Goal: Task Accomplishment & Management: Complete application form

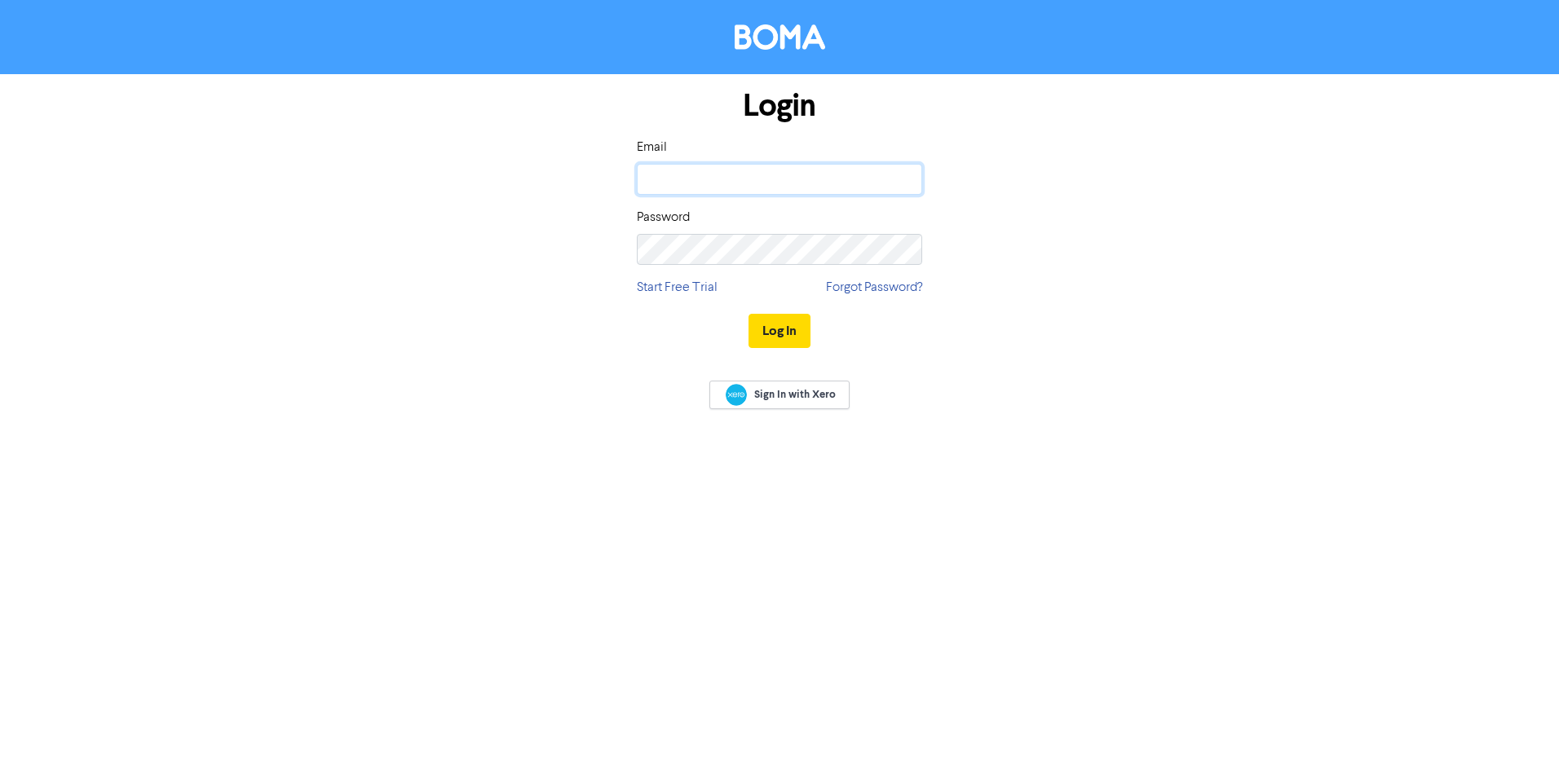
type input "[PERSON_NAME][EMAIL_ADDRESS][PERSON_NAME][DOMAIN_NAME]"
drag, startPoint x: 0, startPoint y: 0, endPoint x: 870, endPoint y: 333, distance: 931.6
click at [785, 337] on button "Log In" at bounding box center [780, 330] width 62 height 34
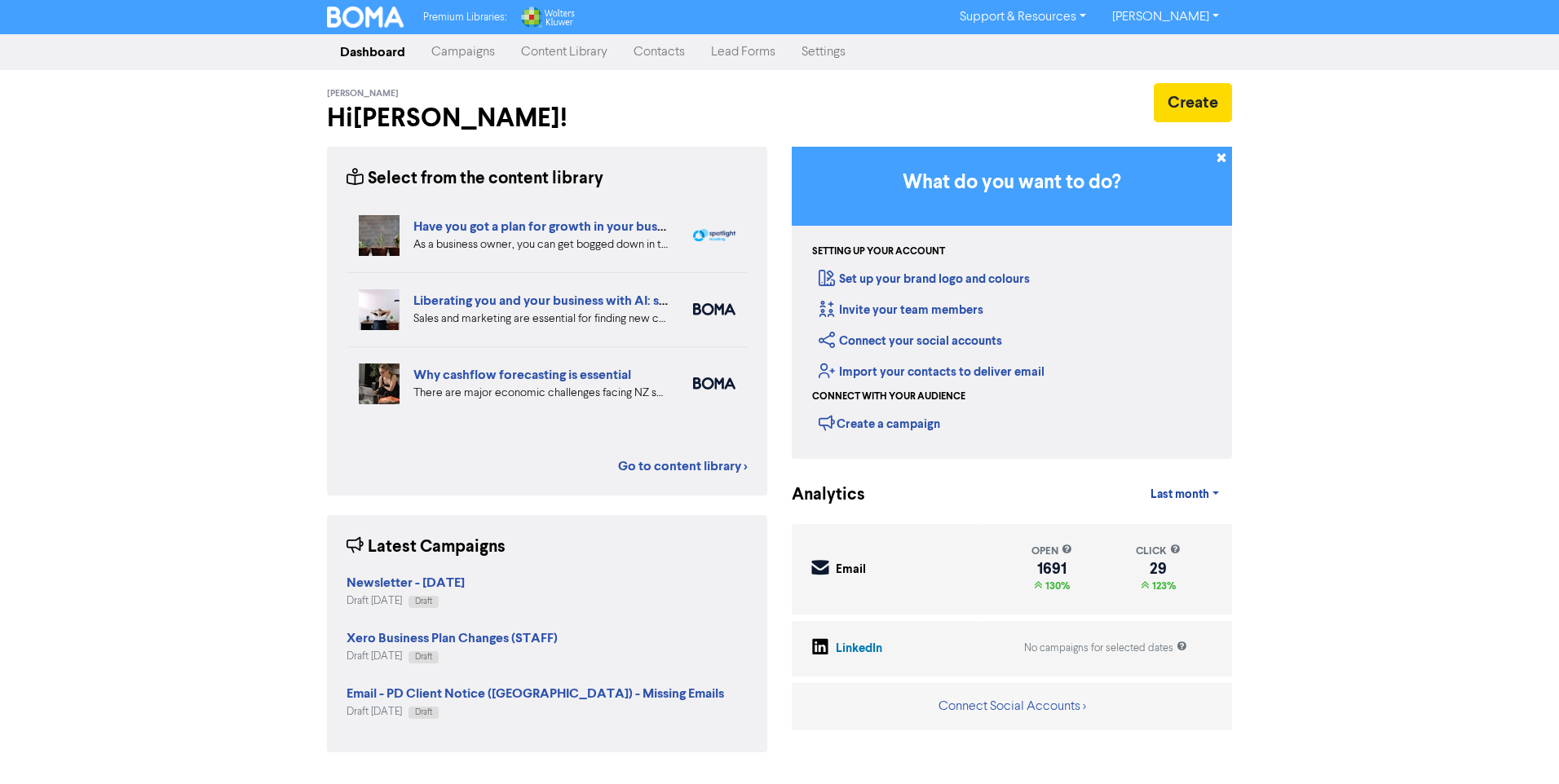
click at [661, 54] on link "Contacts" at bounding box center [659, 52] width 78 height 33
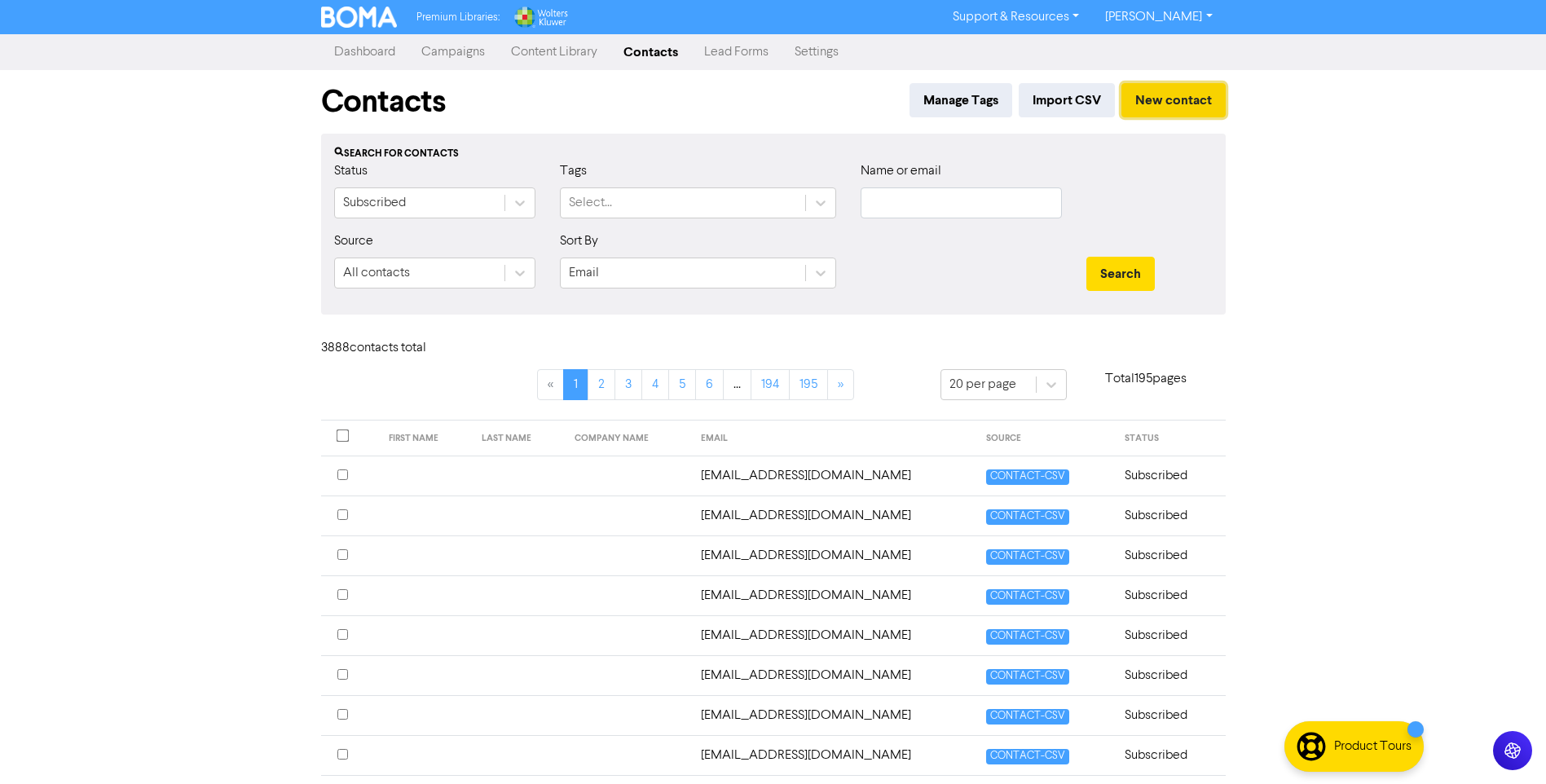
click at [1170, 103] on button "New contact" at bounding box center [1174, 100] width 104 height 34
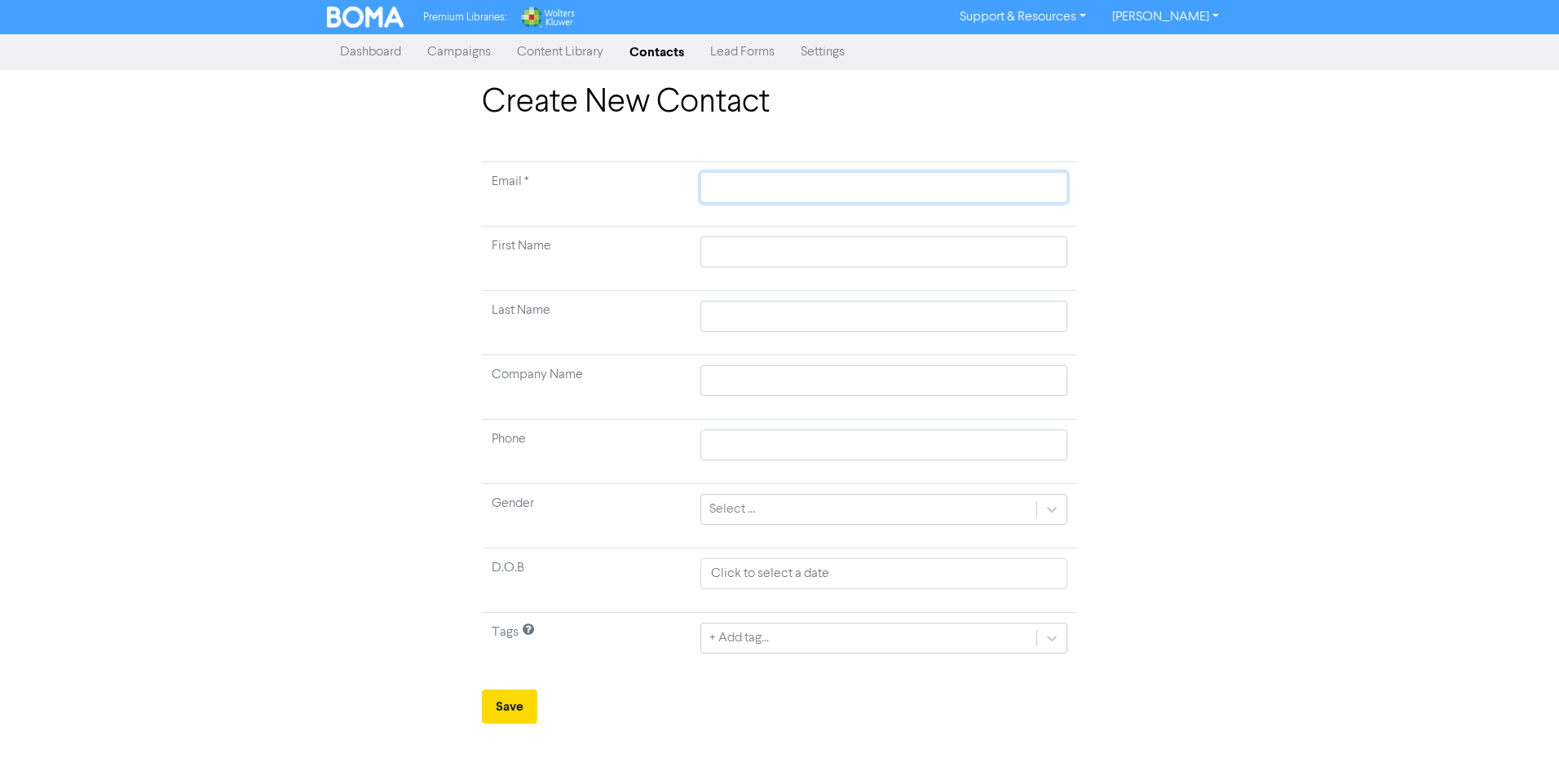
click at [790, 180] on input "text" at bounding box center [884, 187] width 367 height 31
paste input "[PERSON_NAME][EMAIL_ADDRESS][DOMAIN_NAME]"
type input "[PERSON_NAME][EMAIL_ADDRESS][DOMAIN_NAME]"
drag, startPoint x: 755, startPoint y: 253, endPoint x: 824, endPoint y: 281, distance: 74.5
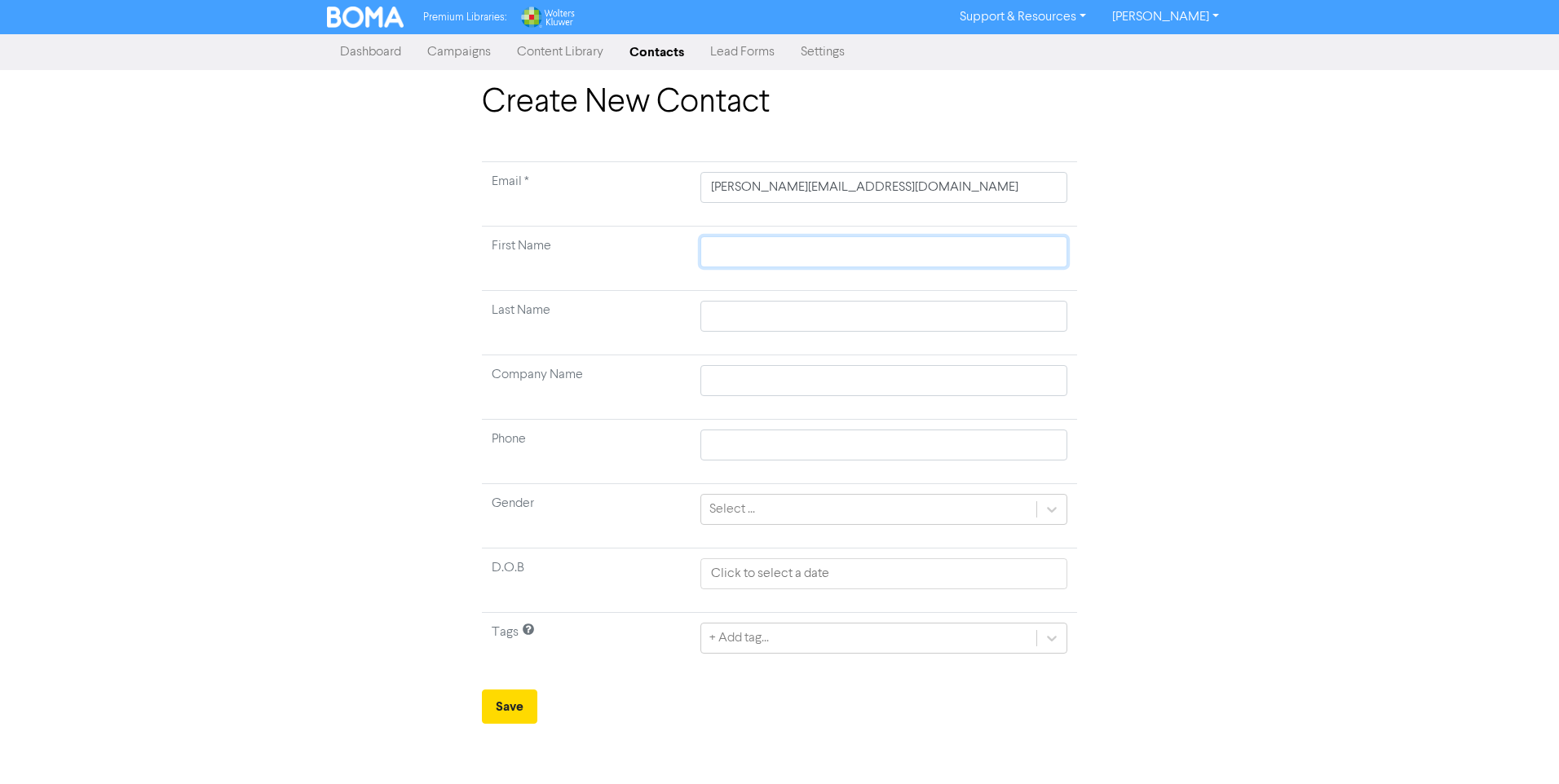
click at [756, 253] on input "text" at bounding box center [884, 252] width 367 height 31
type input "T"
type input "[PERSON_NAME]"
type input "Tyl"
type input "Tyle"
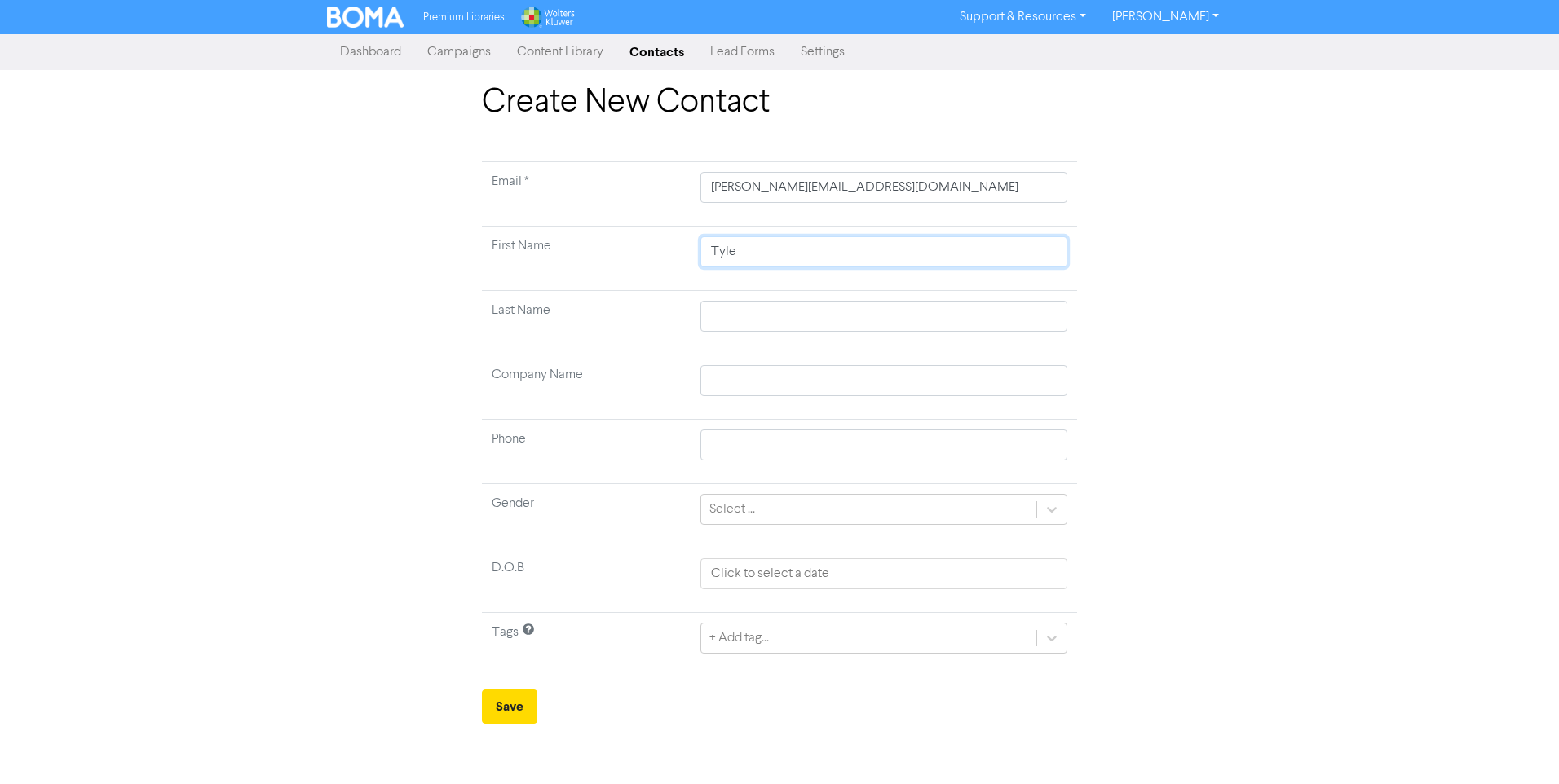
type input "[PERSON_NAME]"
click at [774, 309] on input "text" at bounding box center [884, 316] width 367 height 31
type input "V"
type input "Va"
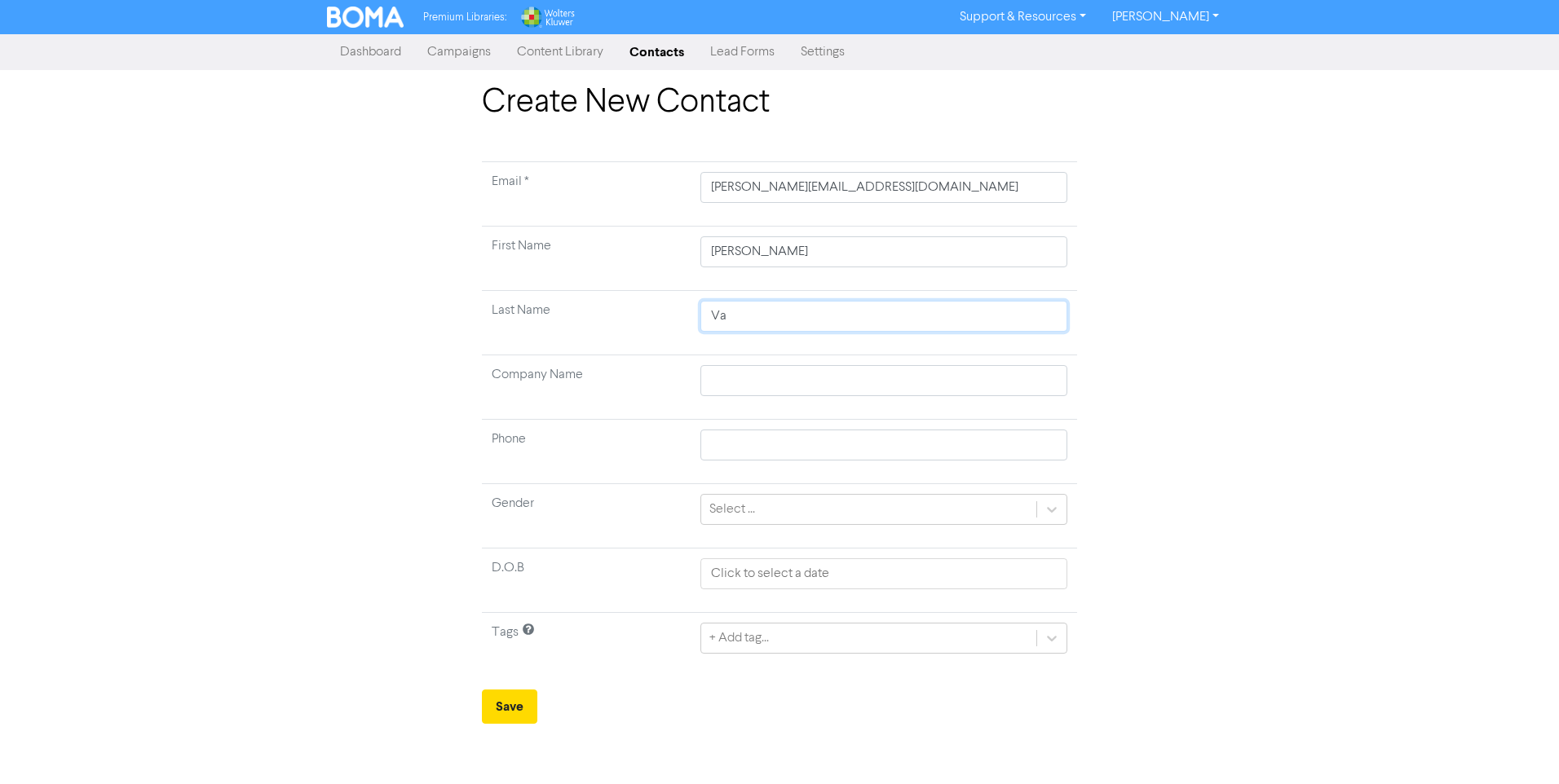
type input "Van"
type input "Van d"
type input "Van de"
type input "Van der"
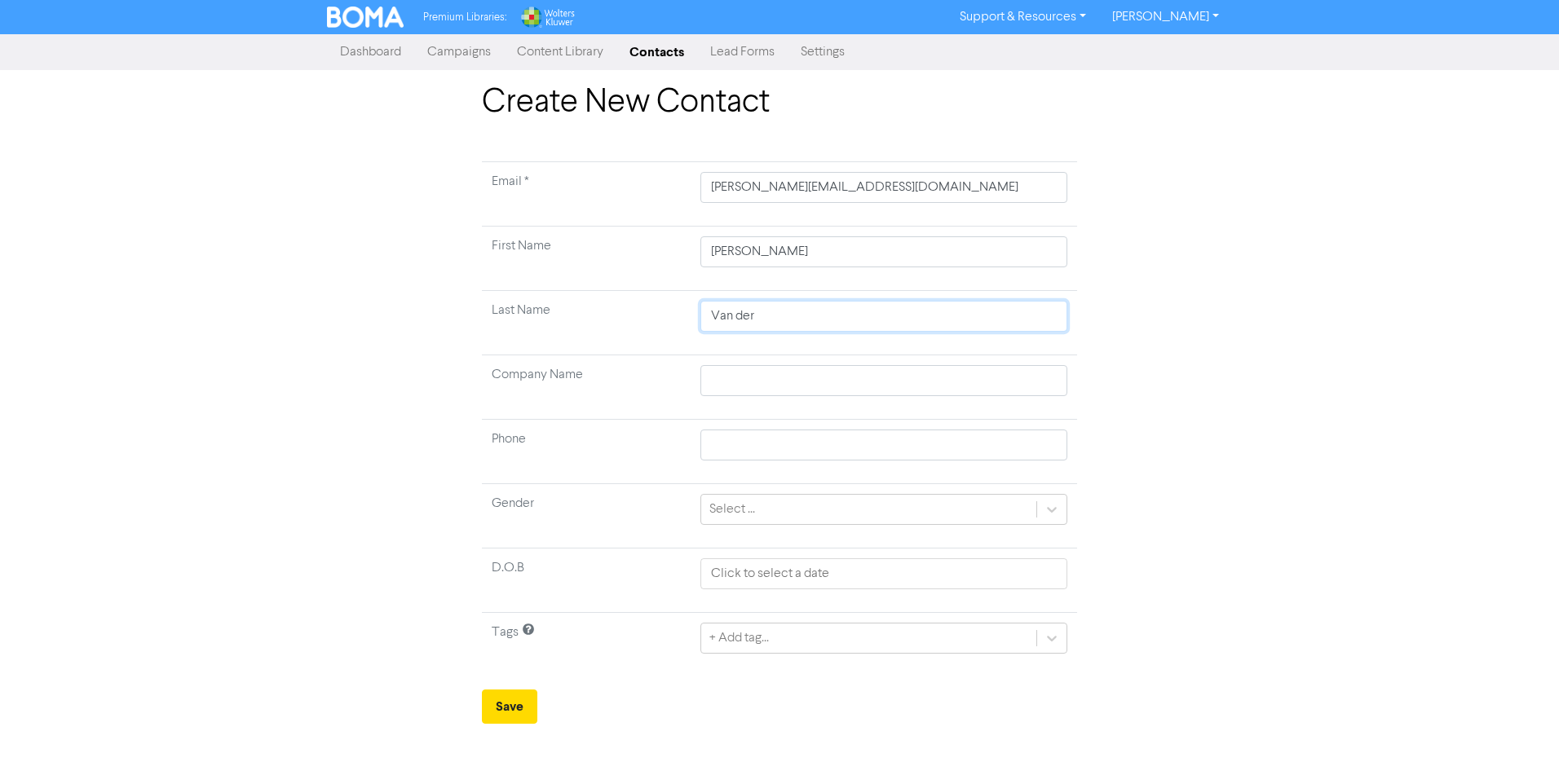
type input "Van der"
type input "Van der K"
type input "Van der Kl"
type input "Van der Kle"
type input "[PERSON_NAME]"
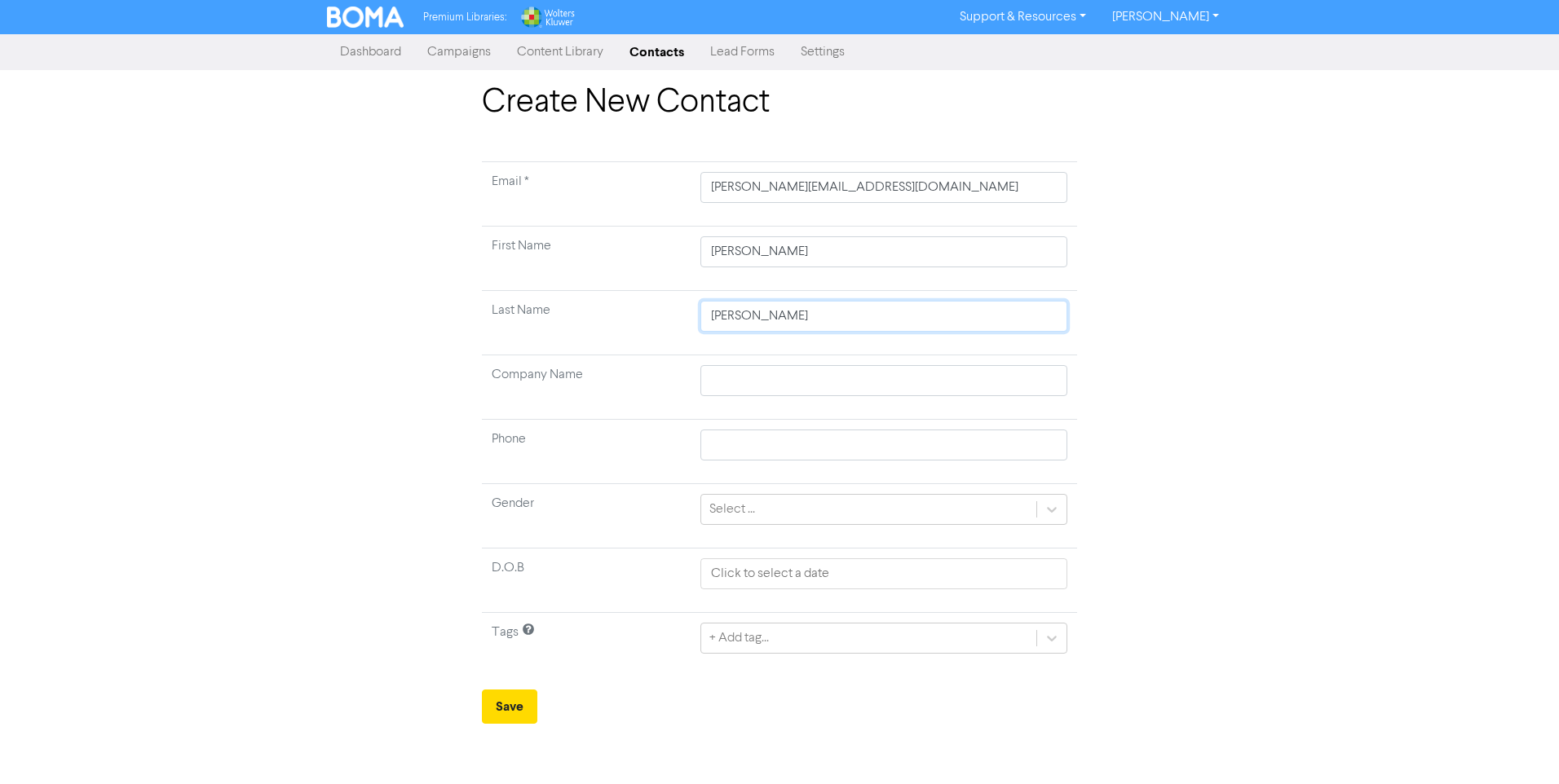
type input "[PERSON_NAME]"
click at [767, 371] on input "text" at bounding box center [884, 380] width 367 height 31
type input "V"
type input "Va"
type input "Van"
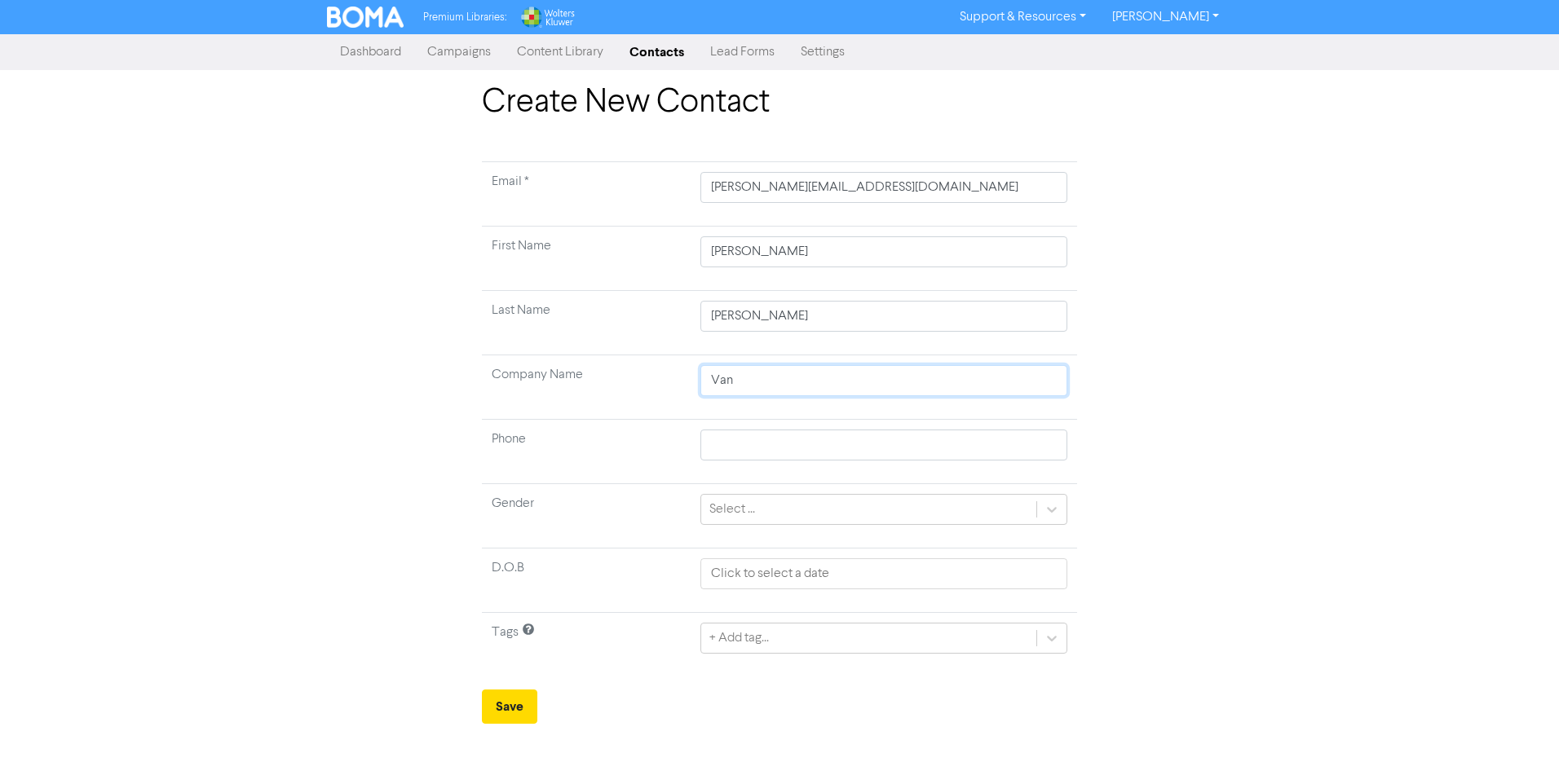
type input "Vand"
type input "Vand e"
type input "Vand er"
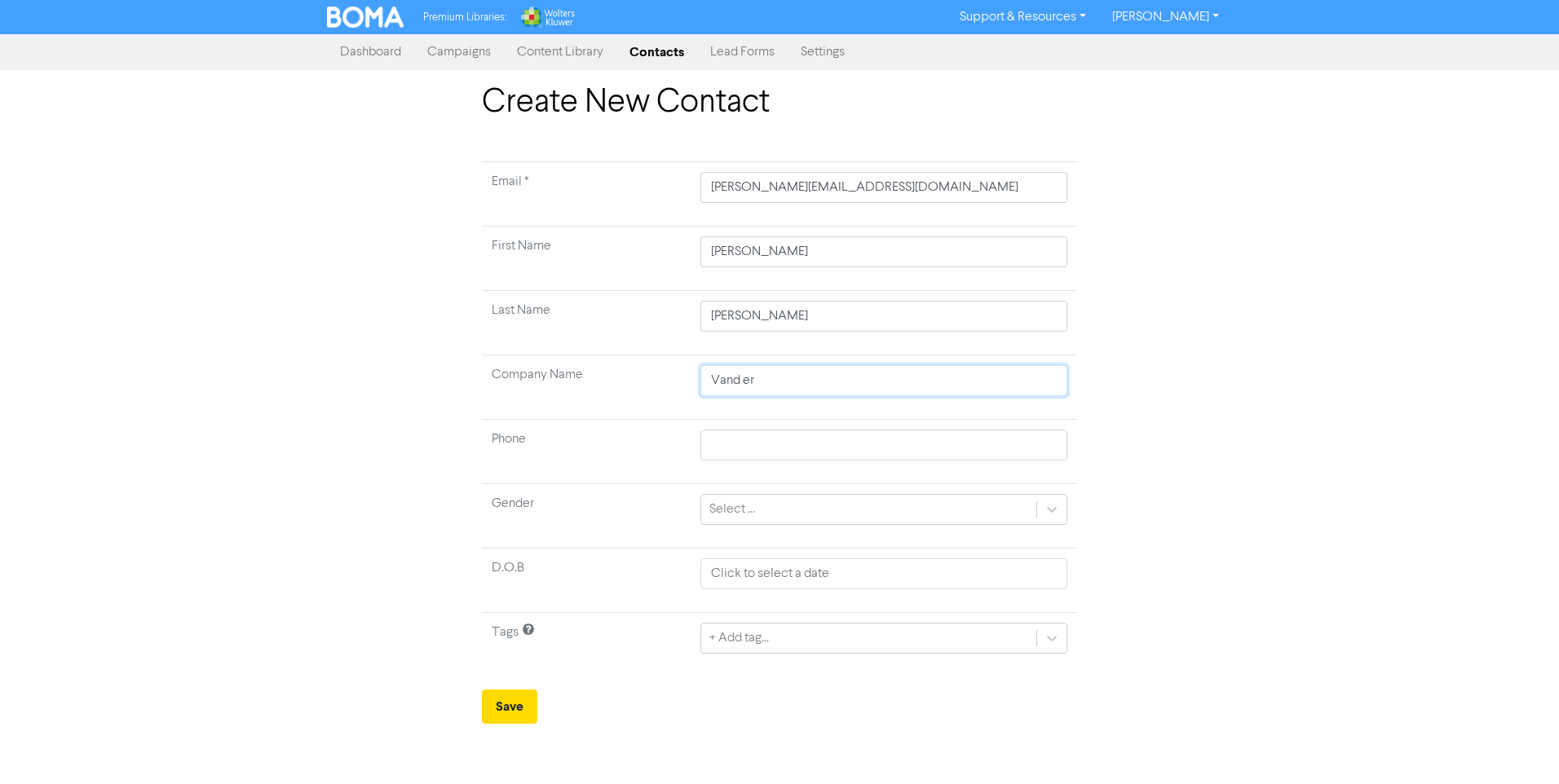
type input "Vand er K"
type input "Vand er"
type input "Vand e"
type input "Vand"
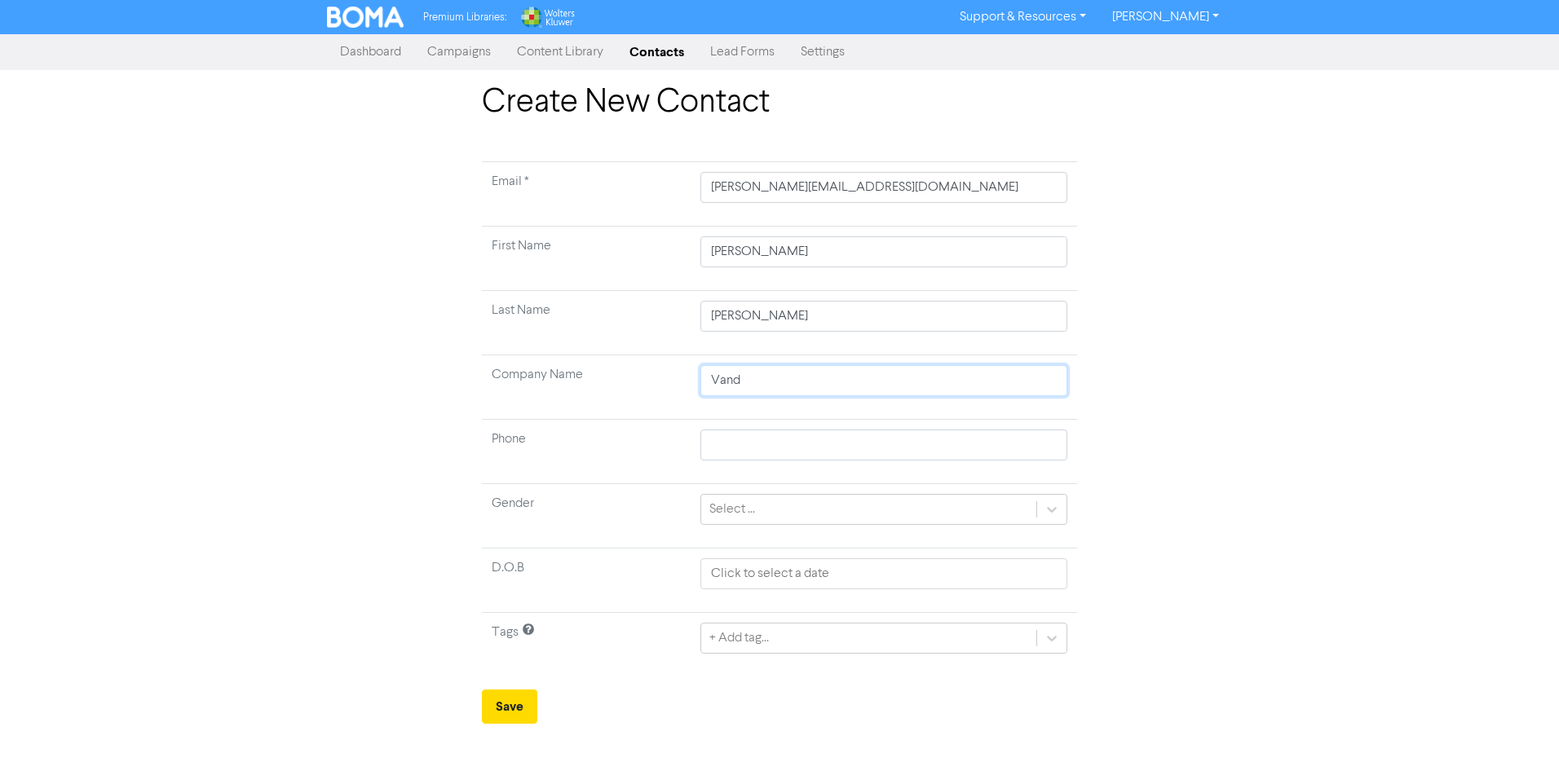
type input "Vand"
type input "Van"
type input "Van d"
type input "Van de"
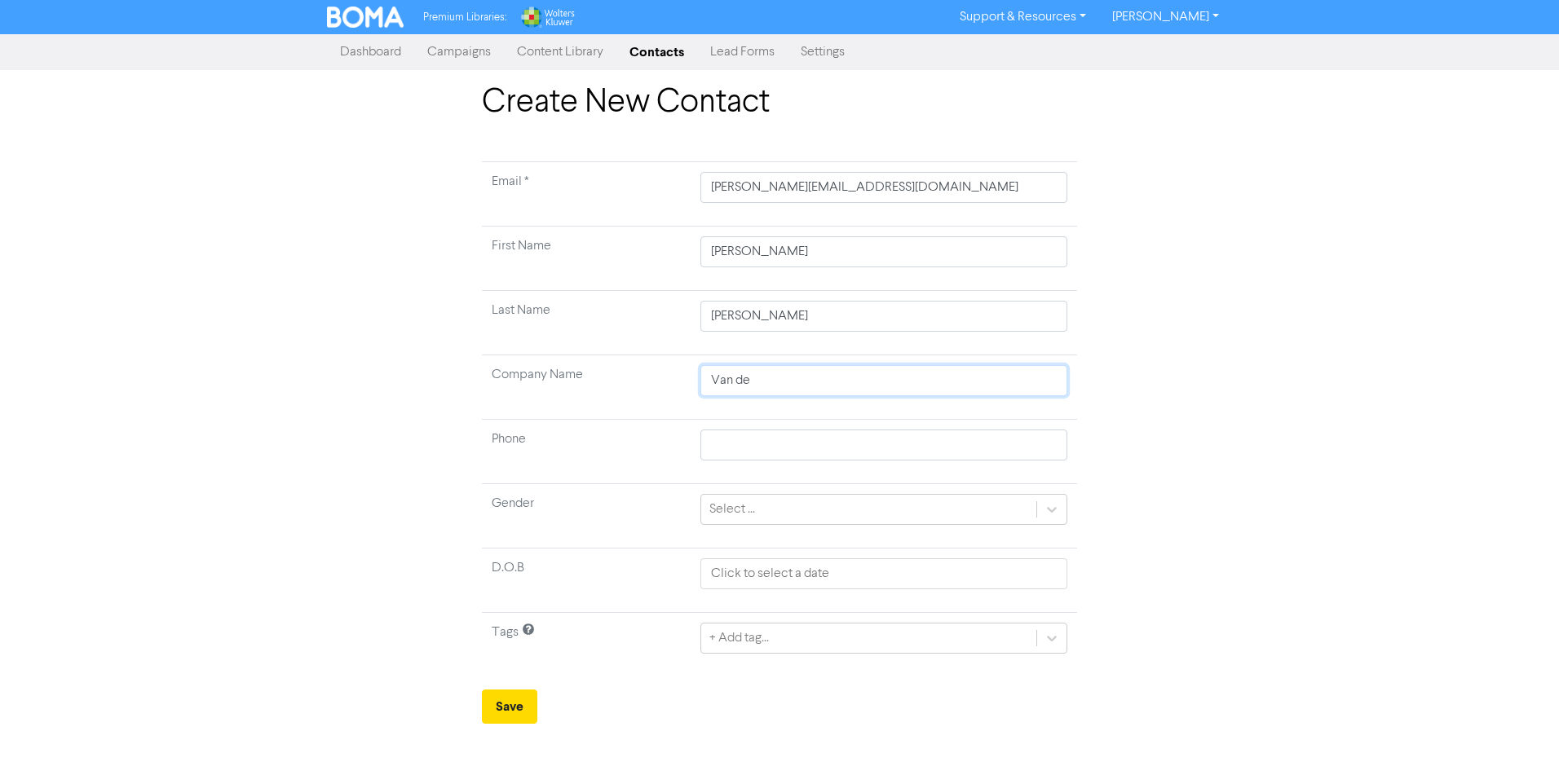
type input "Van der"
type input "Van der K"
type input "Van der Kl"
type input "Van der Kle"
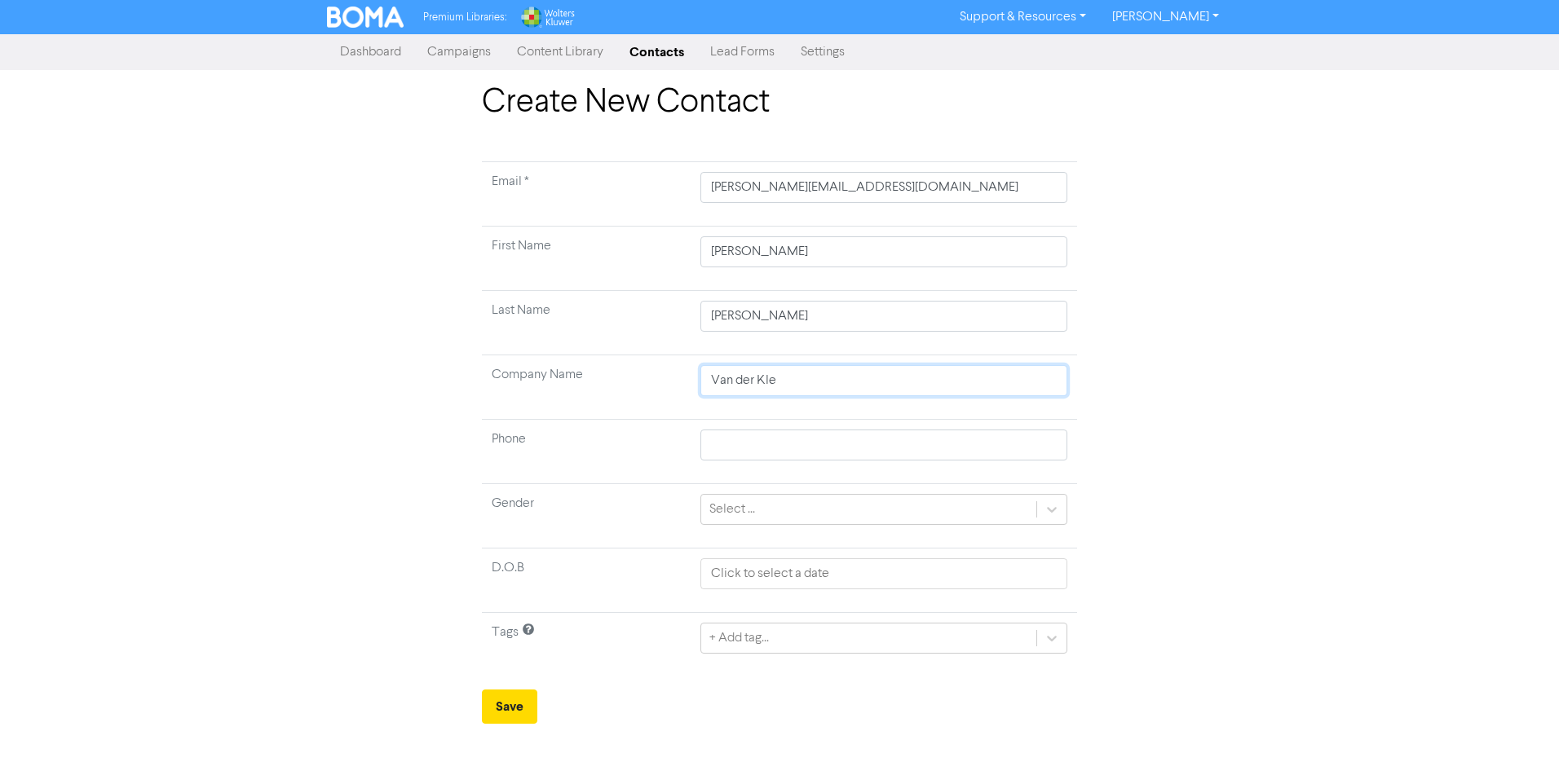
type input "[PERSON_NAME]"
type input "[PERSON_NAME] In"
type input "[PERSON_NAME] Inv"
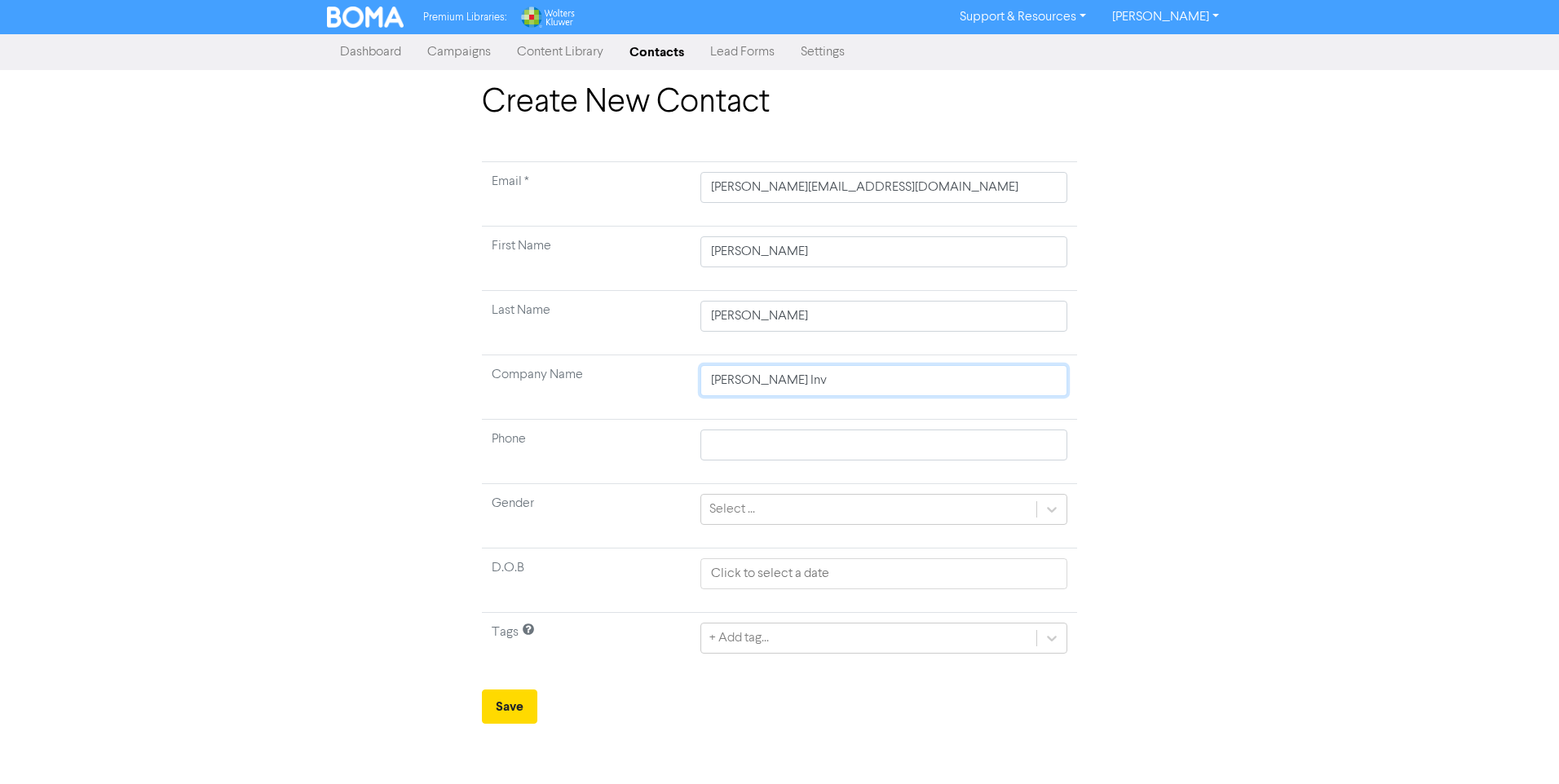
type input "[PERSON_NAME] Inve"
type input "[PERSON_NAME] Inves"
type input "[PERSON_NAME] Invest"
type input "[PERSON_NAME] Investm"
type input "[PERSON_NAME] Investme"
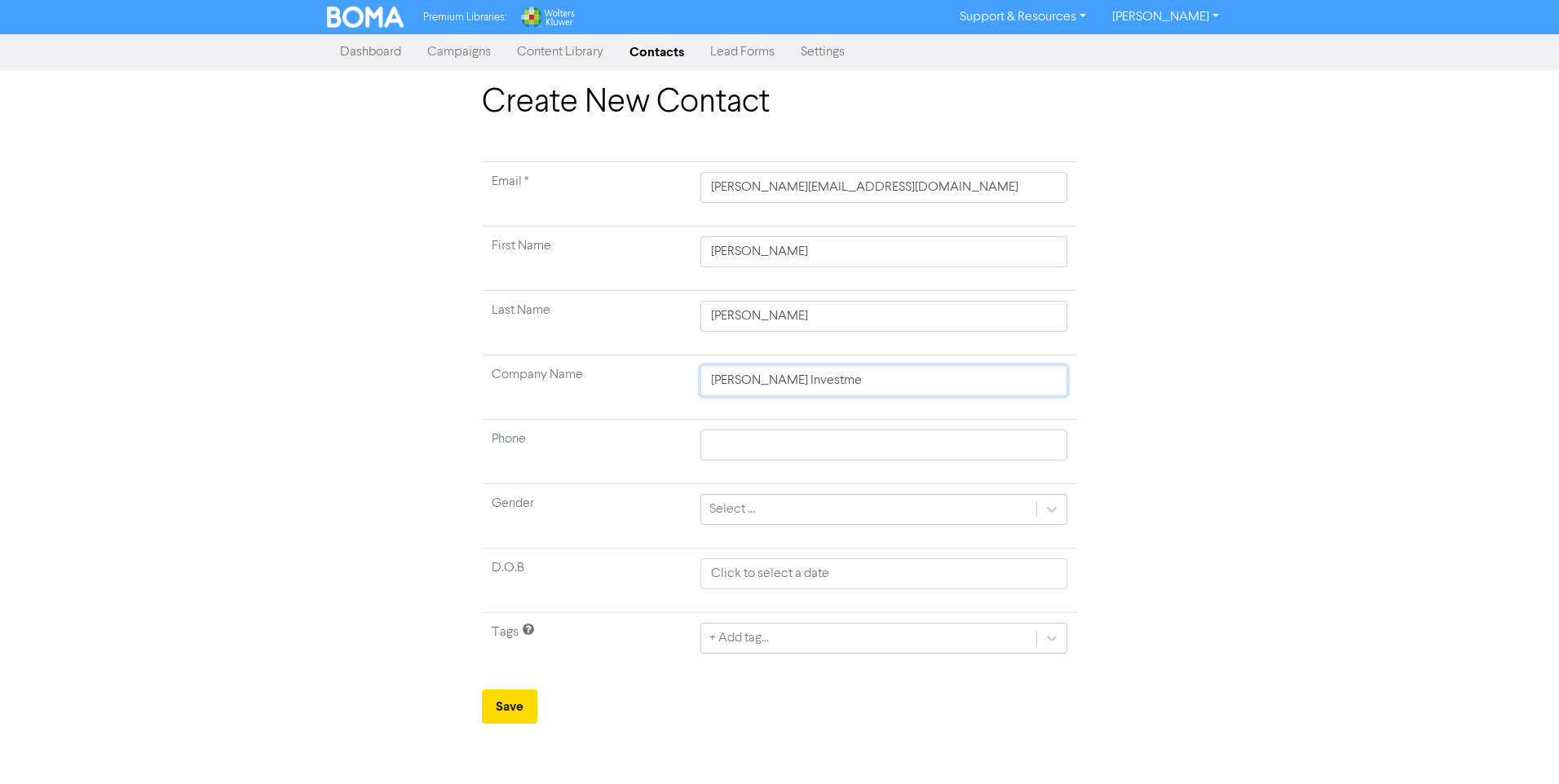
type input "[PERSON_NAME] Investmen"
type input "Van der Kley Investment"
type input "Van der Kley Investment T"
type input "Van der Kley Investment Tr"
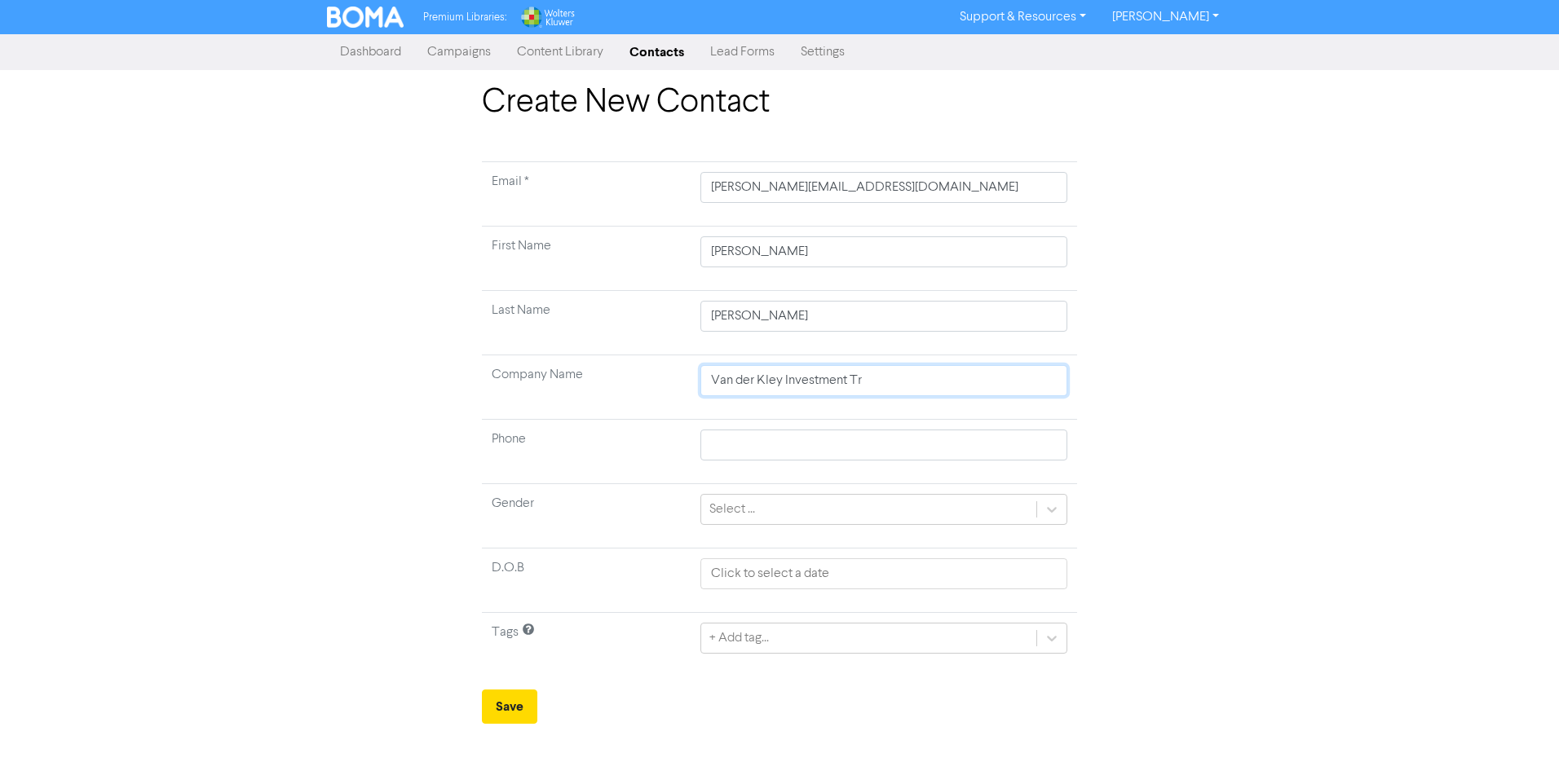
type input "Van der Kley Investment Tru"
type input "Van der Kley Investment Trus"
type input "Van der Kley Investment Trust"
click at [505, 707] on button "Save" at bounding box center [509, 706] width 55 height 34
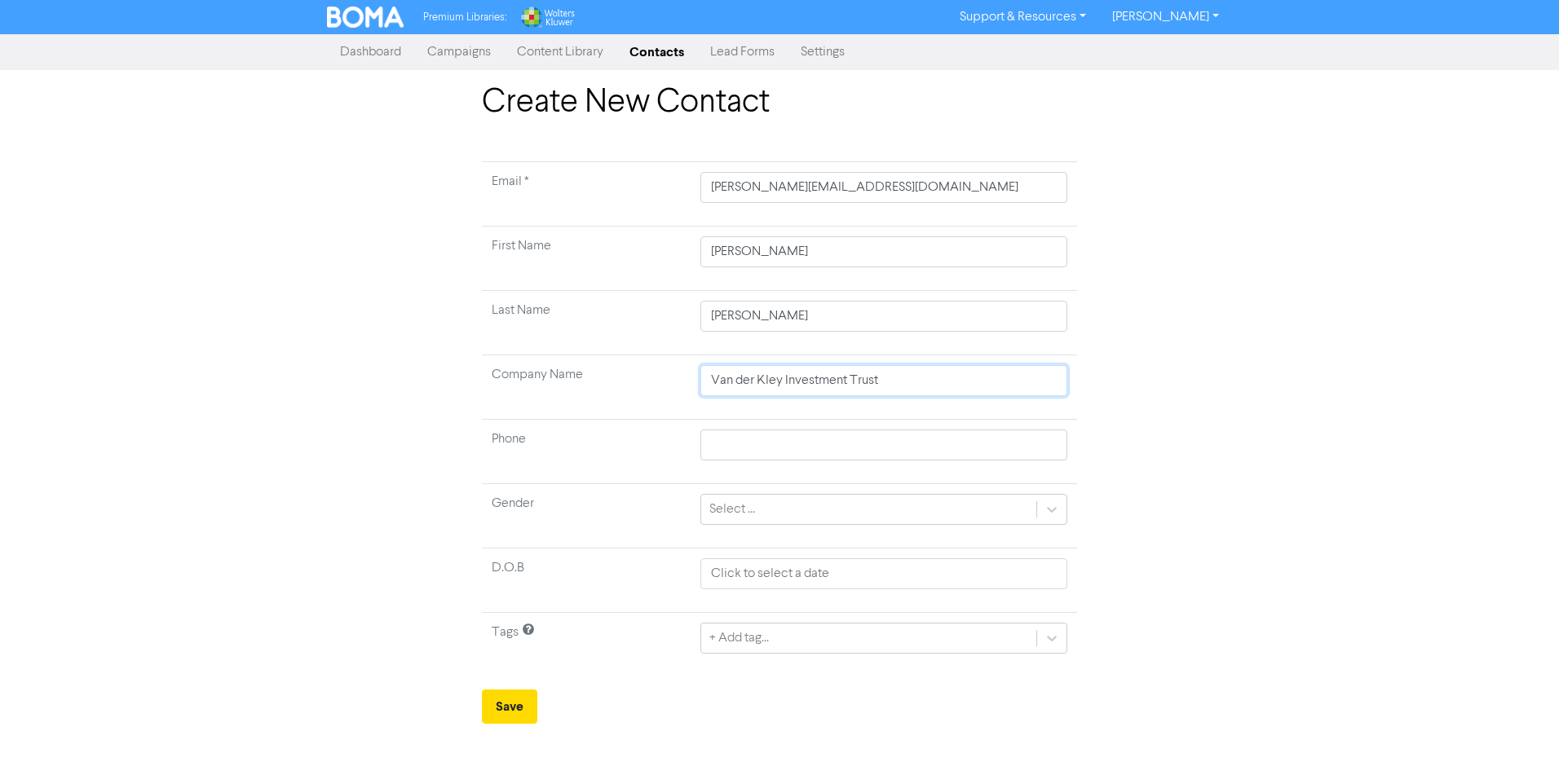
drag, startPoint x: 896, startPoint y: 380, endPoint x: 447, endPoint y: 373, distance: 449.1
click at [447, 371] on div "Create New Contact Email * [PERSON_NAME][EMAIL_ADDRESS][DOMAIN_NAME] First Name…" at bounding box center [780, 404] width 930 height 640
drag, startPoint x: 545, startPoint y: 313, endPoint x: 398, endPoint y: 314, distance: 147.0
click at [398, 315] on div "Create New Contact Email * [PERSON_NAME][EMAIL_ADDRESS][DOMAIN_NAME] First Name…" at bounding box center [780, 404] width 930 height 640
drag, startPoint x: 637, startPoint y: 248, endPoint x: 507, endPoint y: 252, distance: 130.1
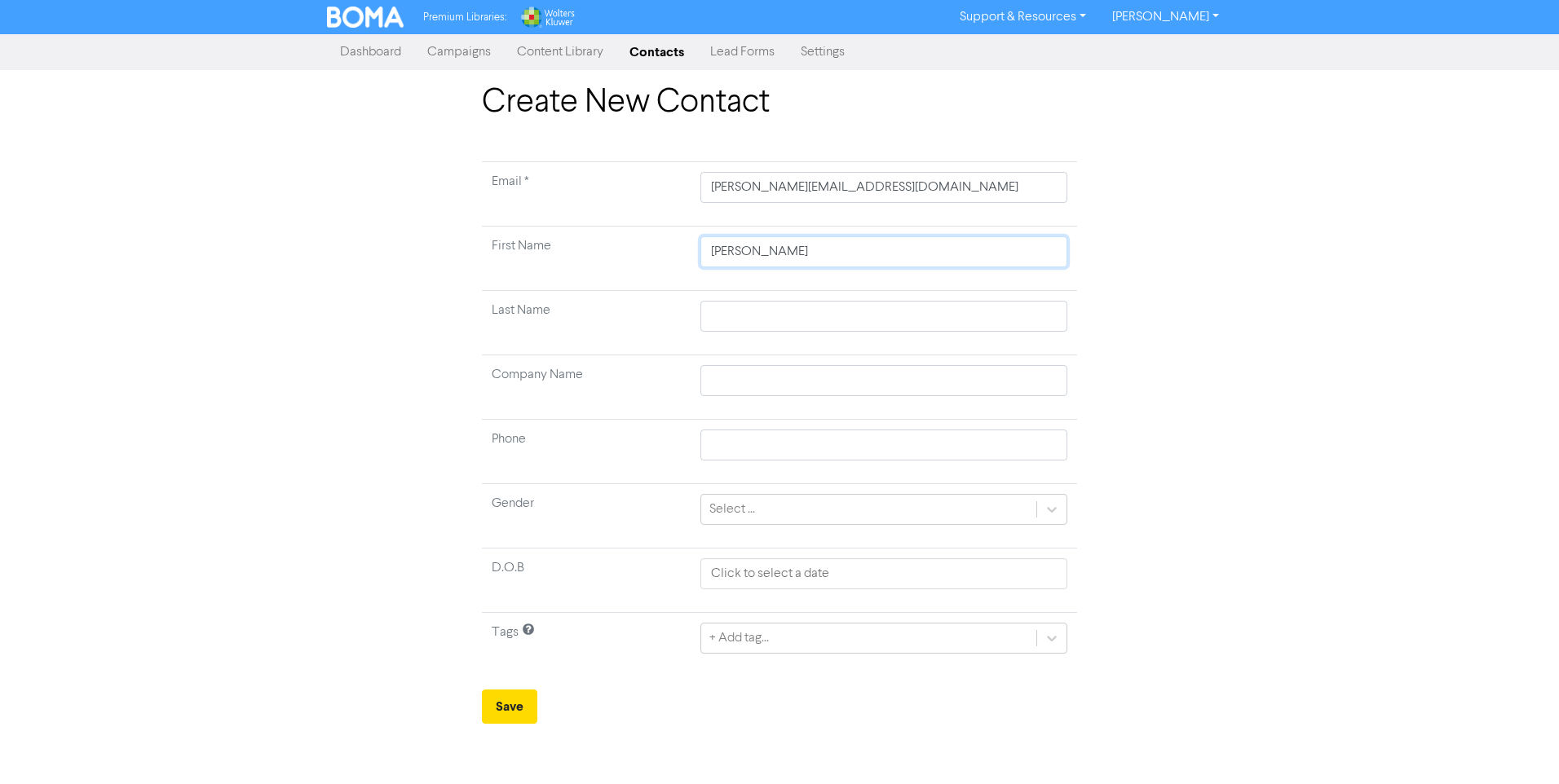
click at [532, 248] on tr "First Name [PERSON_NAME]" at bounding box center [780, 259] width 595 height 64
drag, startPoint x: 786, startPoint y: 192, endPoint x: 235, endPoint y: 147, distance: 552.8
click at [256, 150] on div "Create New Contact Email * [PERSON_NAME][EMAIL_ADDRESS][DOMAIN_NAME] First Name…" at bounding box center [780, 404] width 1559 height 640
